Goal: Task Accomplishment & Management: Manage account settings

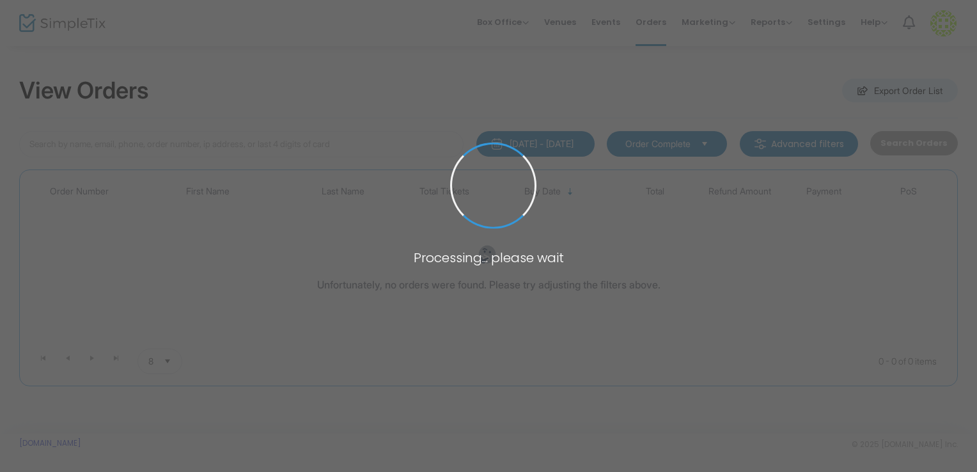
type input "[PERSON_NAME]"
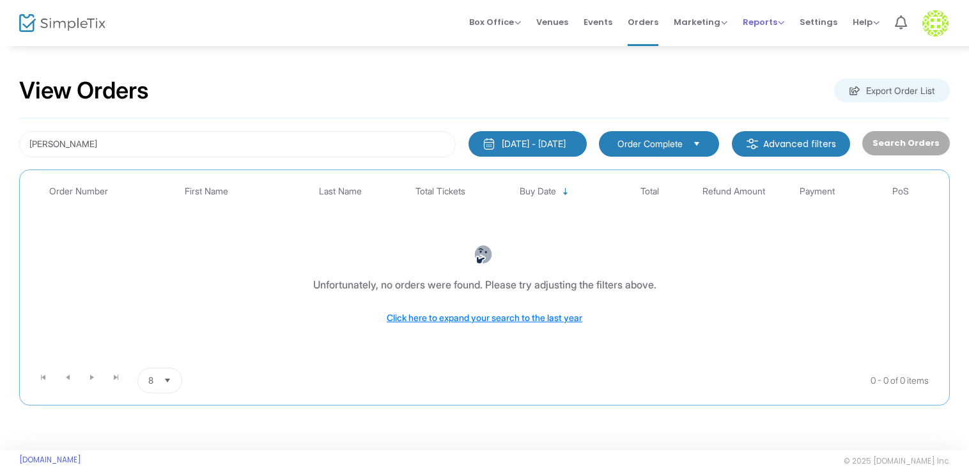
click at [773, 24] on span "Reports" at bounding box center [764, 22] width 42 height 12
click at [765, 67] on li "Sales Reports" at bounding box center [784, 68] width 83 height 25
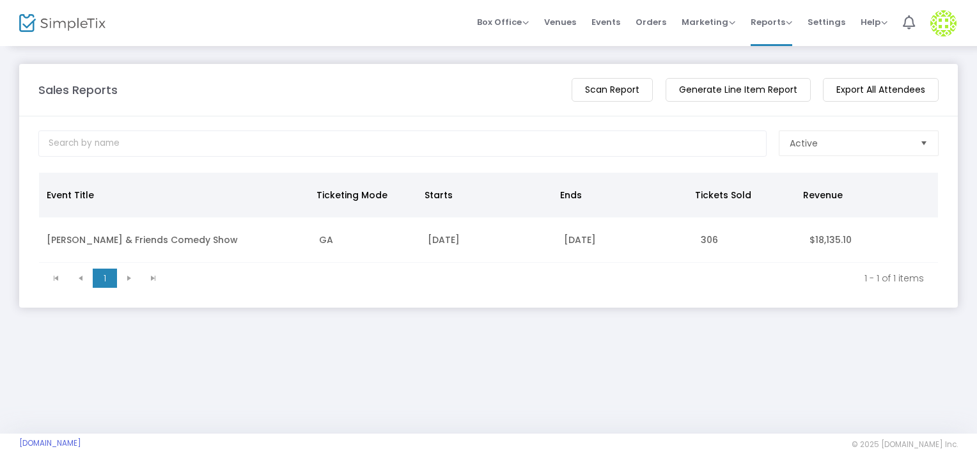
click at [917, 139] on span "Select" at bounding box center [924, 143] width 21 height 21
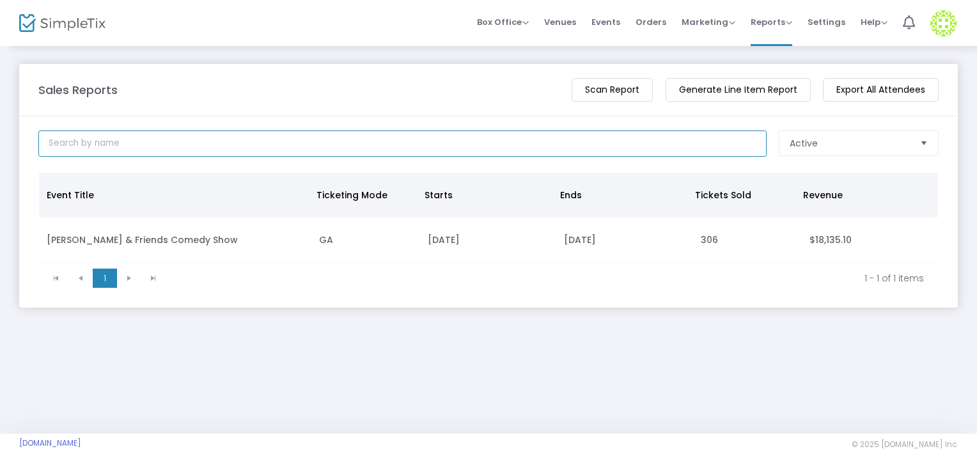
click at [532, 139] on input at bounding box center [402, 143] width 728 height 26
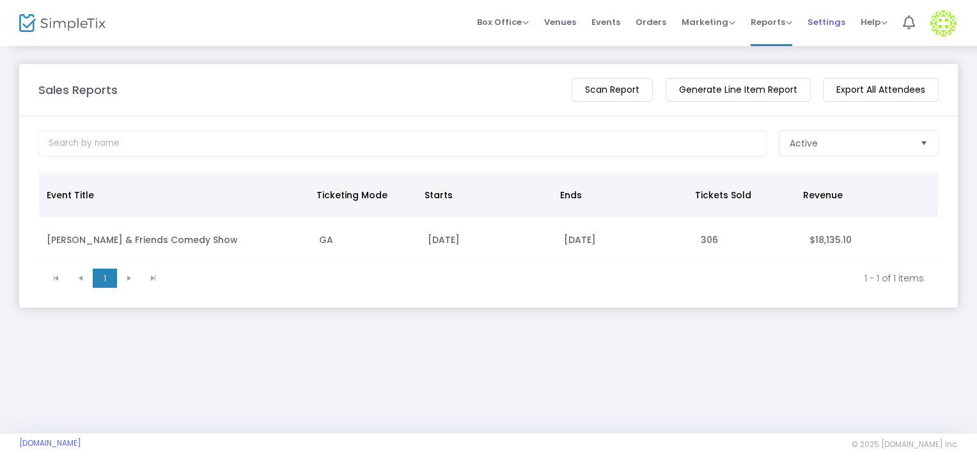
click at [822, 21] on span "Settings" at bounding box center [827, 22] width 38 height 33
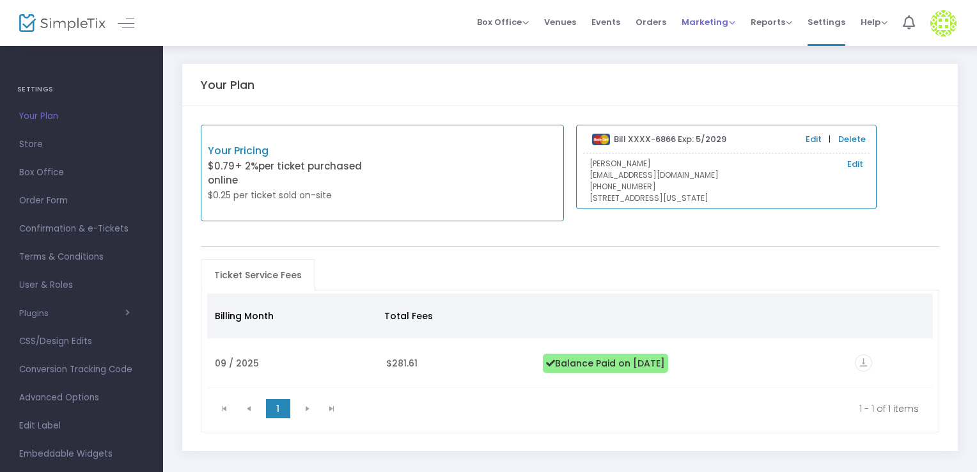
click at [719, 21] on span "Marketing" at bounding box center [709, 22] width 54 height 12
click at [666, 20] on span "Orders" at bounding box center [651, 22] width 31 height 33
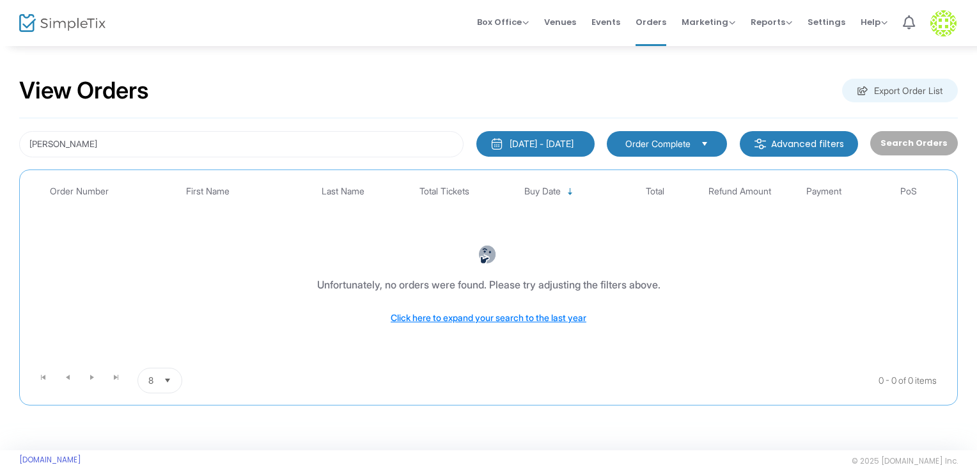
click at [789, 146] on m-button "Advanced filters" at bounding box center [799, 144] width 118 height 26
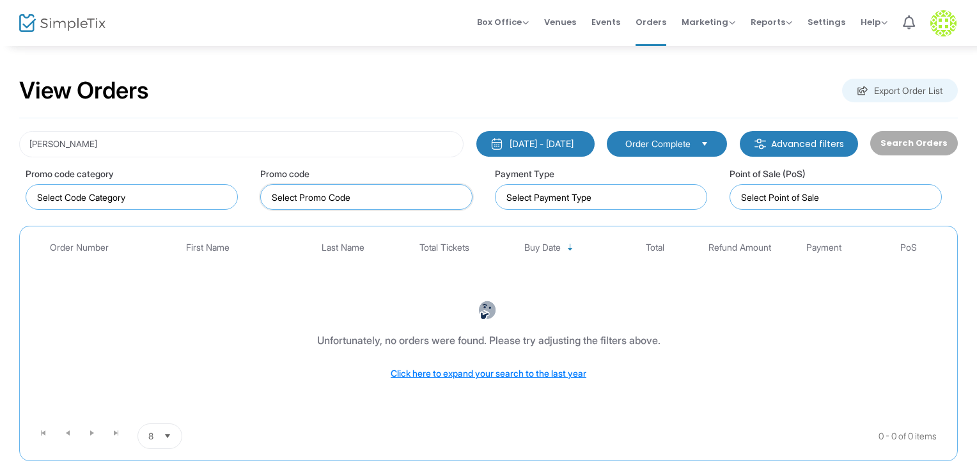
click at [402, 197] on input "NO DATA FOUND" at bounding box center [369, 197] width 194 height 13
click at [569, 201] on input at bounding box center [603, 197] width 194 height 13
click at [774, 202] on input at bounding box center [838, 197] width 194 height 13
